Goal: Check status

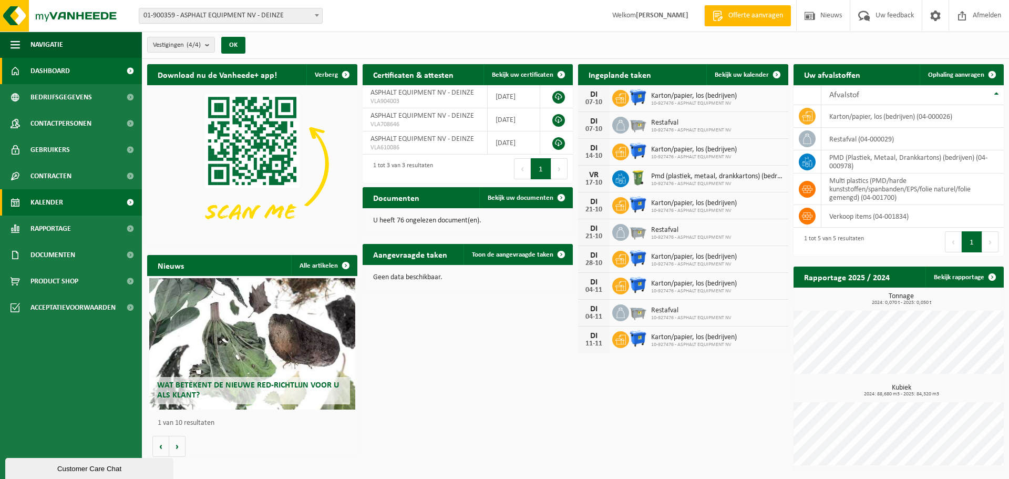
click at [46, 203] on span "Kalender" at bounding box center [46, 202] width 33 height 26
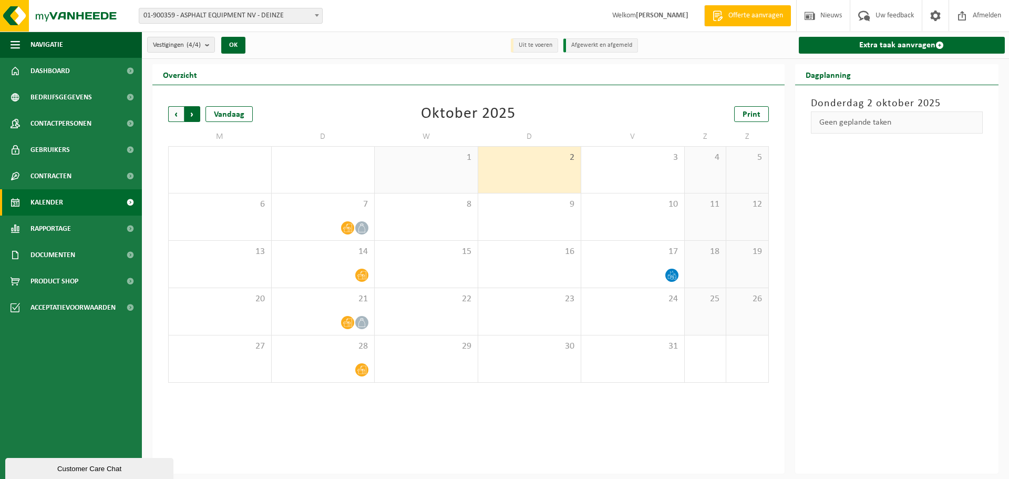
click at [177, 111] on span "Vorige" at bounding box center [176, 114] width 16 height 16
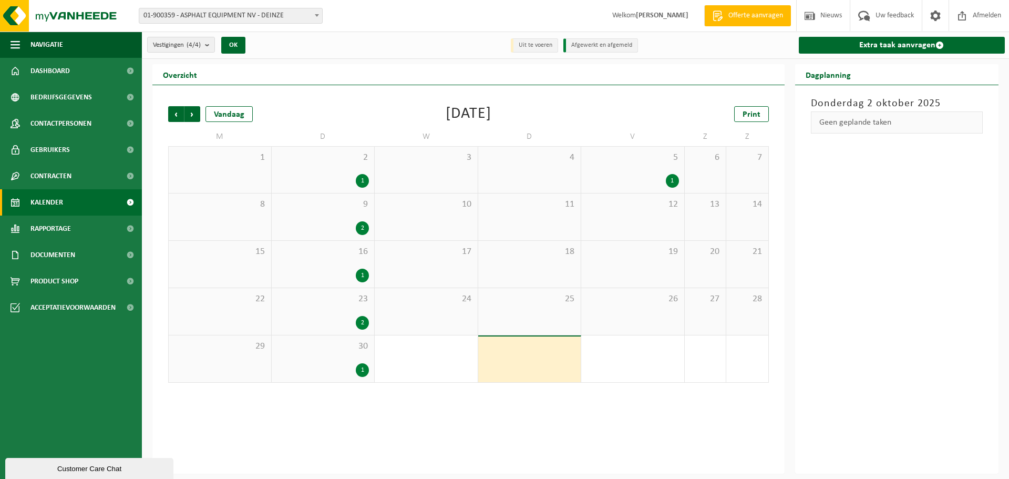
click at [643, 253] on span "19" at bounding box center [633, 252] width 93 height 12
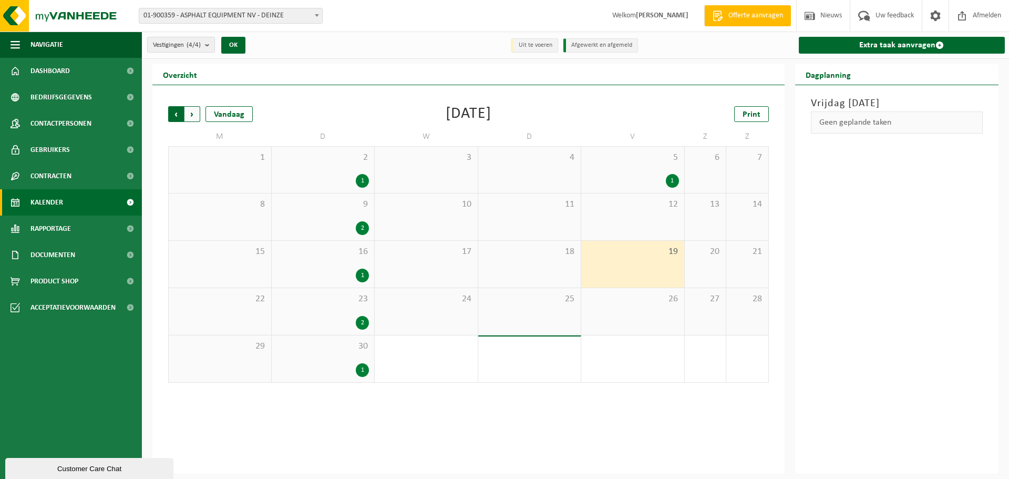
click at [195, 113] on span "Volgende" at bounding box center [193, 114] width 16 height 16
